Goal: Task Accomplishment & Management: Manage account settings

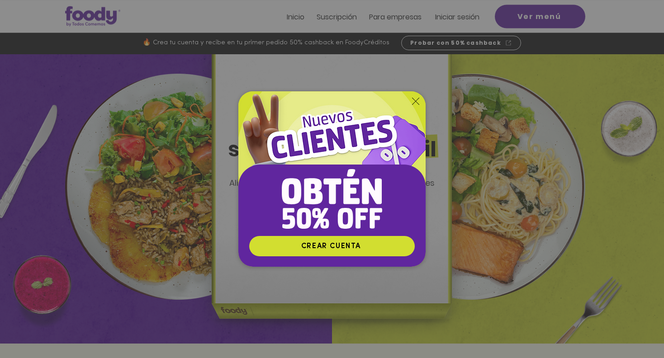
click at [365, 102] on img "Nuevos suscriptores 50% off" at bounding box center [332, 163] width 187 height 144
click at [365, 98] on icon "Volver al sitio" at bounding box center [415, 101] width 7 height 7
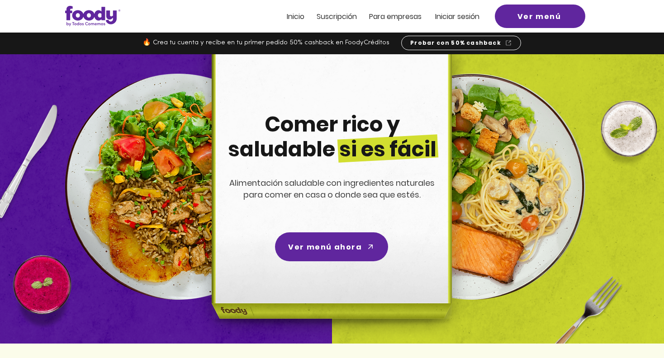
click at [287, 14] on span "Inicio" at bounding box center [296, 16] width 18 height 10
click at [295, 13] on span "Inicio" at bounding box center [296, 16] width 18 height 10
click at [365, 18] on span "Iniciar sesión" at bounding box center [457, 16] width 44 height 10
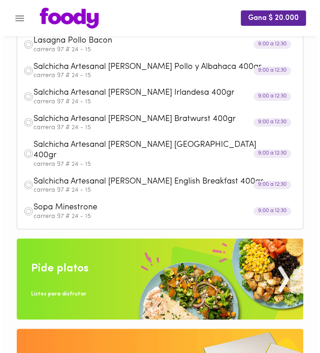
scroll to position [317, 0]
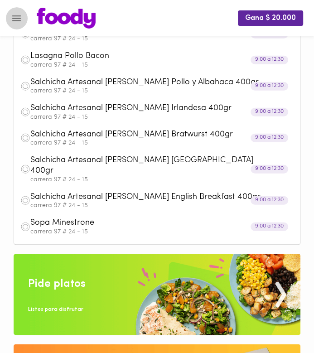
click at [13, 13] on icon "Menu" at bounding box center [16, 18] width 11 height 11
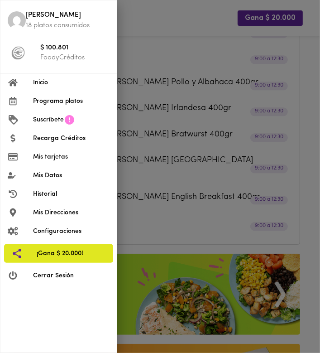
click at [59, 231] on span "Configuraciones" at bounding box center [71, 231] width 76 height 10
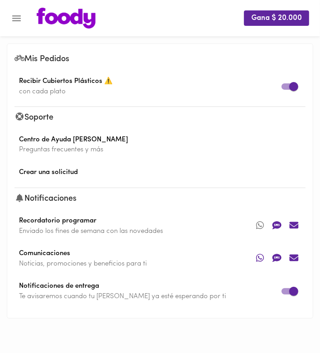
click at [126, 38] on div "Mis Pedidos Recibir Cubiertos Plásticos ⚠️ con cada plato Soporte Centro de Ayu…" at bounding box center [160, 190] width 306 height 309
click at [74, 175] on span "Crear una solicitud" at bounding box center [159, 172] width 291 height 10
click at [16, 16] on icon "Menu" at bounding box center [16, 18] width 11 height 11
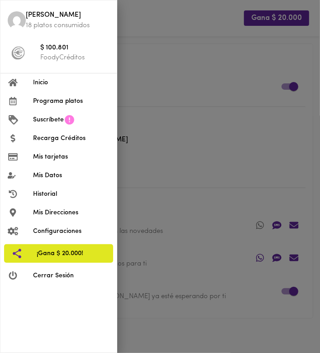
click at [202, 39] on div at bounding box center [160, 176] width 320 height 353
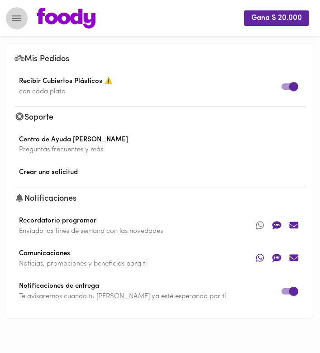
click at [20, 16] on icon "Menu" at bounding box center [16, 18] width 9 height 6
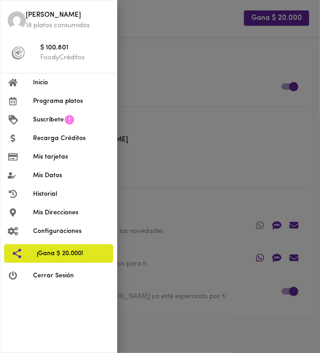
click at [59, 21] on p "18 platos consumidos" at bounding box center [68, 26] width 84 height 10
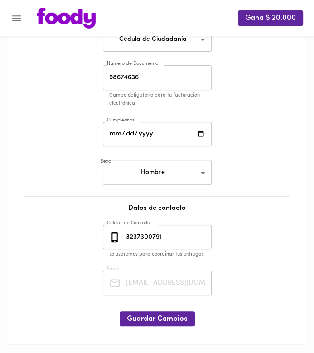
scroll to position [130, 0]
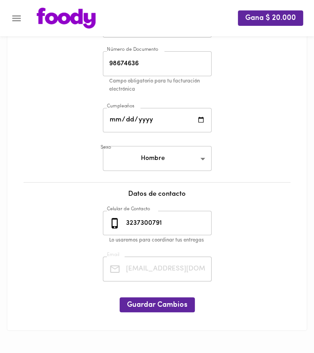
click at [155, 219] on input "3237300791" at bounding box center [167, 222] width 87 height 25
click at [166, 227] on input "3237300791" at bounding box center [167, 222] width 87 height 25
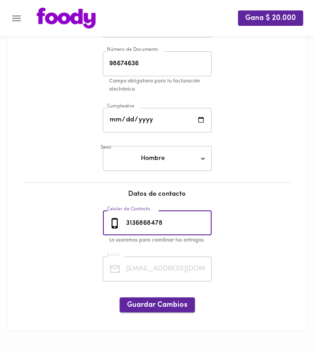
type input "3136868478"
click at [179, 305] on span "Guardar Cambios" at bounding box center [157, 305] width 61 height 9
